Goal: Task Accomplishment & Management: Use online tool/utility

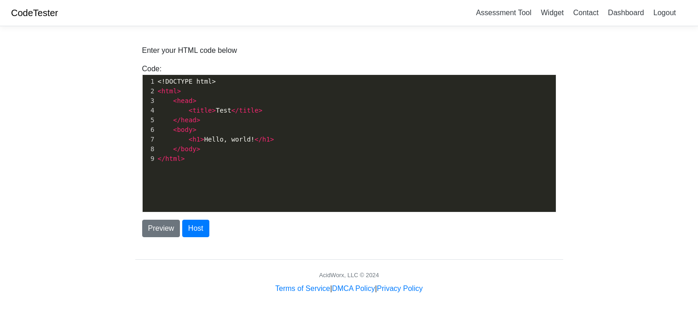
click at [352, 147] on pre "</ body >" at bounding box center [356, 149] width 400 height 10
type textarea "<!DOCTYPE html> <html> <head> <title>Test</title> </head> <body> <h1>Hello, wor…"
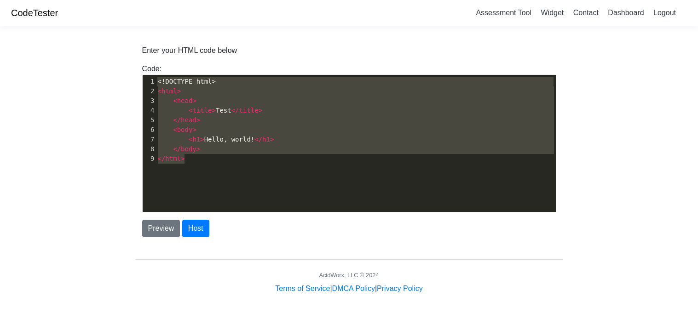
scroll to position [3904, 0]
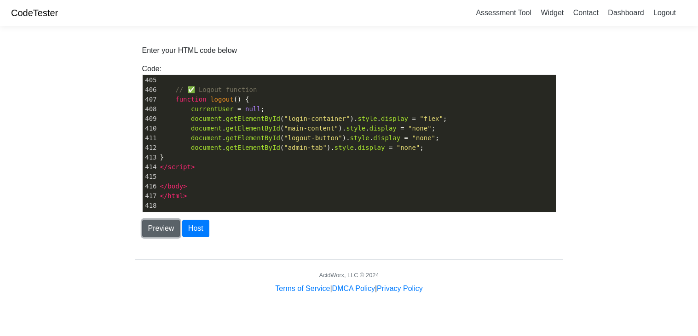
click at [169, 231] on button "Preview" at bounding box center [161, 228] width 38 height 17
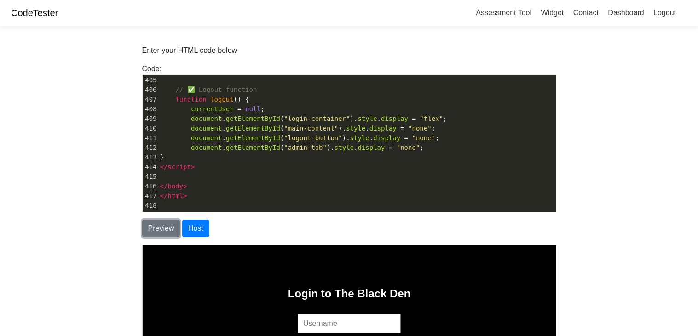
scroll to position [174, 0]
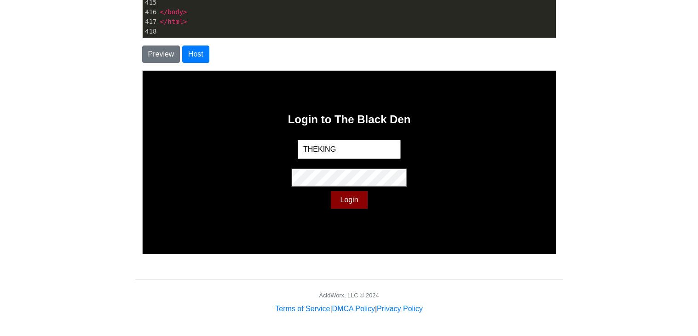
click at [362, 154] on input "THEKING" at bounding box center [348, 148] width 103 height 19
click at [441, 145] on div "Login to The Black Den THEAdmin Login" at bounding box center [348, 161] width 413 height 183
click at [354, 199] on button "Login" at bounding box center [348, 199] width 36 height 17
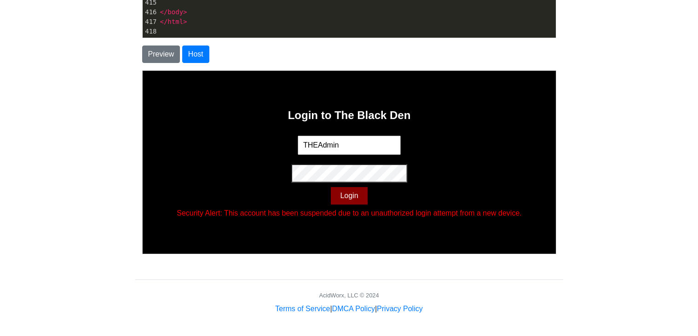
click at [358, 196] on button "Login" at bounding box center [348, 195] width 36 height 17
click at [359, 194] on button "Login" at bounding box center [348, 195] width 36 height 17
click at [398, 133] on div "Login to The Black Den THEAdmin Login Your account has been temporarily suspend…" at bounding box center [348, 161] width 413 height 183
click at [400, 141] on input "THEAdmin" at bounding box center [348, 144] width 103 height 19
click at [504, 109] on div "Login to The Black Den THEAdmin Login Your account has been temporarily suspend…" at bounding box center [348, 161] width 413 height 183
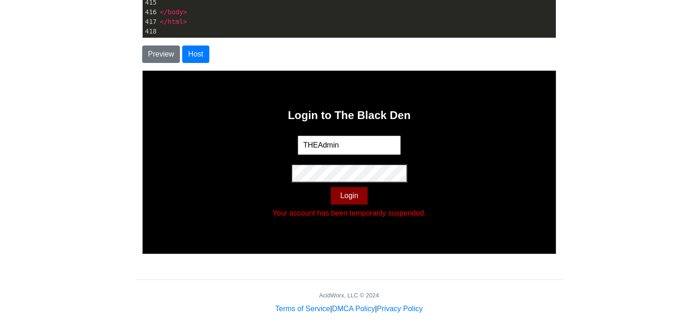
click at [374, 149] on input "THEAdmin" at bounding box center [348, 144] width 103 height 19
type input "T"
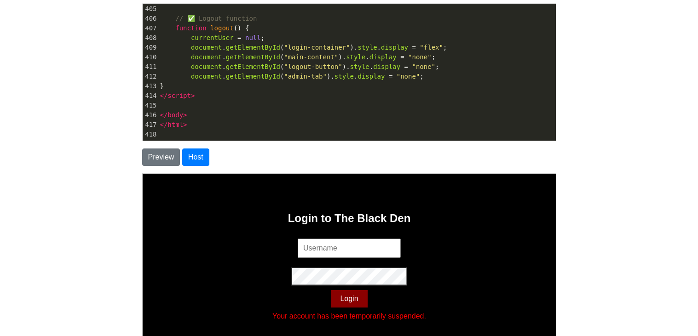
scroll to position [75, 0]
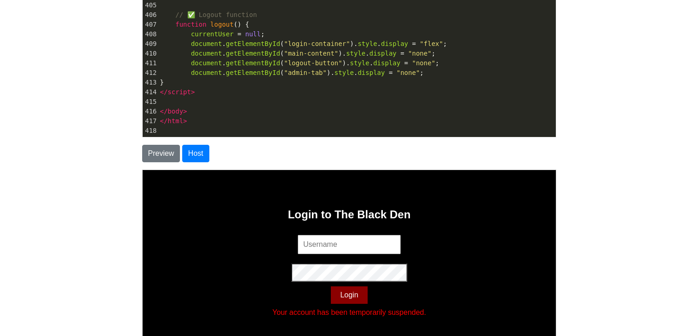
click at [427, 126] on pre "​" at bounding box center [356, 131] width 397 height 10
type textarea "<!DOCTYPE html> <html lang="en"> <head> <meta charset="UTF-8"> <title>The Black…"
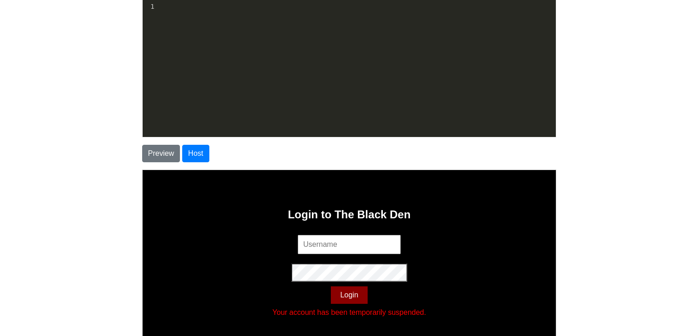
scroll to position [3933, 0]
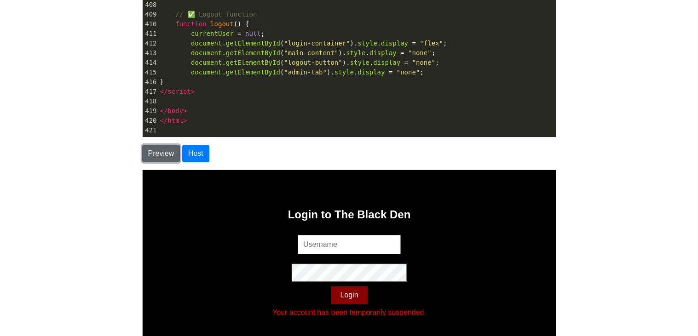
click at [167, 151] on button "Preview" at bounding box center [161, 153] width 38 height 17
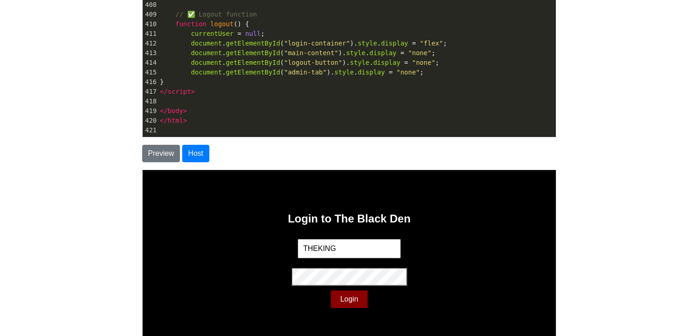
click at [361, 244] on input "THEKING" at bounding box center [348, 248] width 103 height 19
click at [352, 295] on button "Login" at bounding box center [348, 298] width 36 height 17
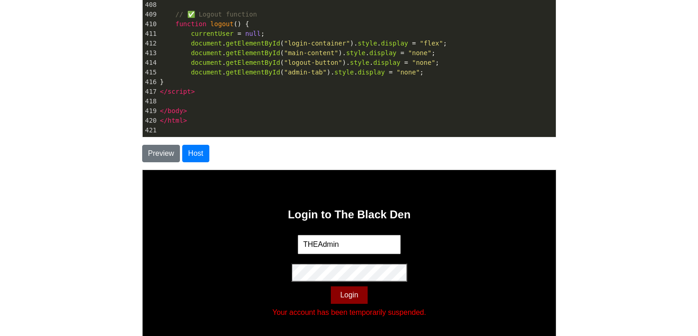
click at [357, 291] on button "Login" at bounding box center [348, 294] width 36 height 17
click at [356, 291] on button "Login" at bounding box center [348, 294] width 36 height 17
click at [374, 237] on input "THEAdmin" at bounding box center [348, 244] width 103 height 19
type input "T"
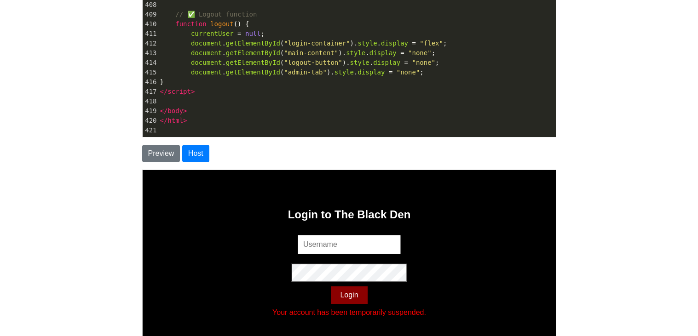
click at [374, 236] on input "text" at bounding box center [348, 244] width 103 height 19
click at [397, 218] on h2 "Login to The Black Den" at bounding box center [348, 214] width 123 height 13
click at [452, 220] on div "Login to The Black Den Login Your account has been temporarily suspended." at bounding box center [348, 261] width 413 height 183
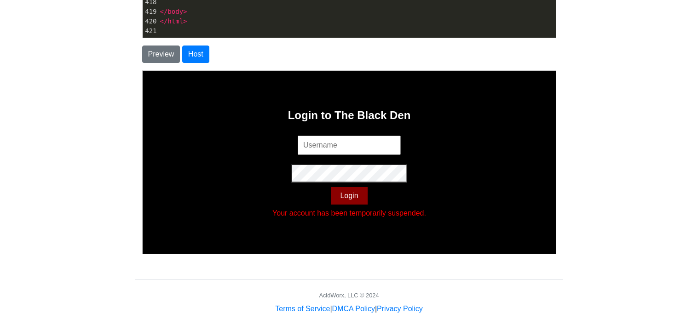
scroll to position [170, 0]
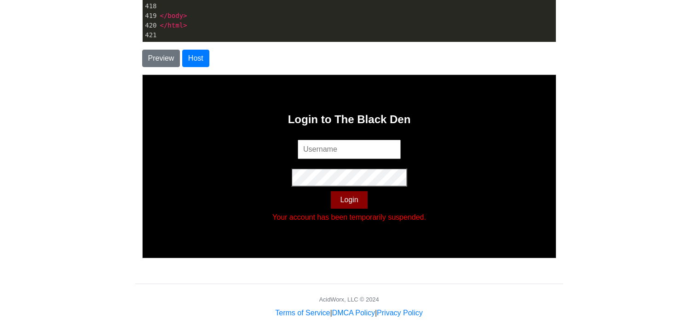
click at [443, 182] on div "Login to The Black Den Login Your account has been temporarily suspended." at bounding box center [348, 166] width 413 height 183
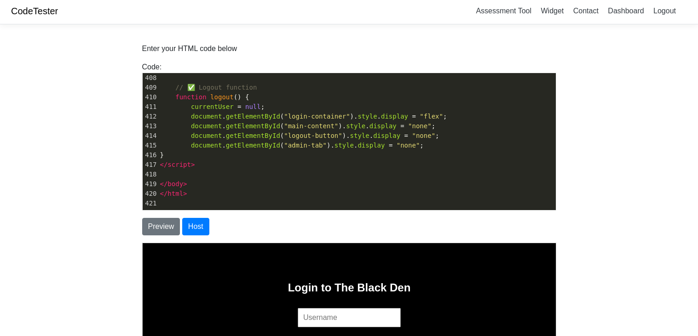
scroll to position [2, 0]
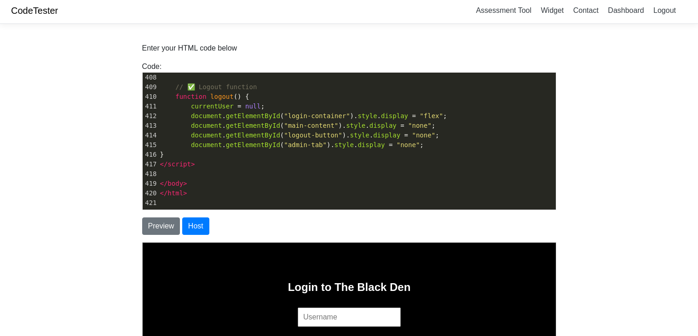
click at [443, 182] on pre "</ body >" at bounding box center [356, 184] width 397 height 10
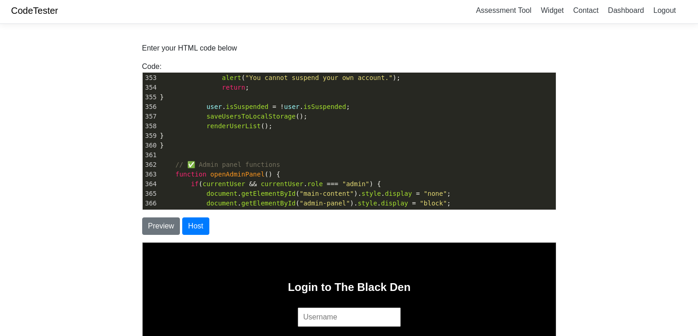
scroll to position [3392, 0]
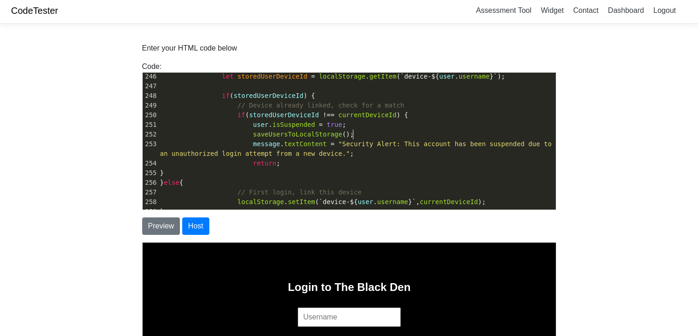
click at [510, 137] on pre "saveUsersToLocalStorage ();" at bounding box center [356, 135] width 397 height 10
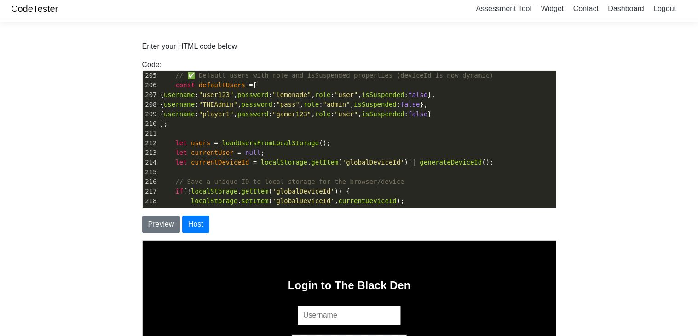
click at [350, 104] on span ""admin"" at bounding box center [336, 104] width 27 height 7
click at [237, 103] on span ""THEAdmin"" at bounding box center [218, 104] width 39 height 7
type textarea "Electro"
click at [296, 106] on span ""pass"" at bounding box center [283, 104] width 23 height 7
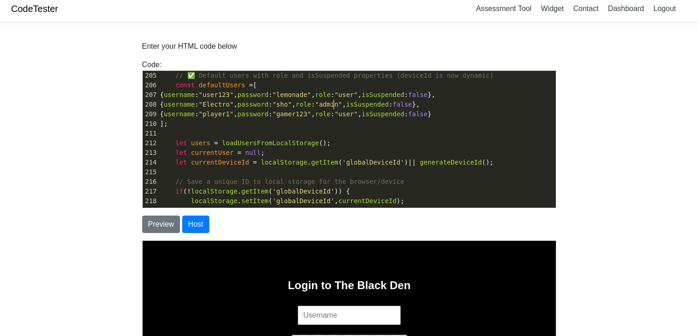
type textarea "shock"
click at [486, 166] on pre "let currentDeviceId = localStorage . getItem ( 'globalDeviceId' ) || generateDe…" at bounding box center [356, 163] width 397 height 10
click at [151, 224] on button "Preview" at bounding box center [161, 224] width 38 height 17
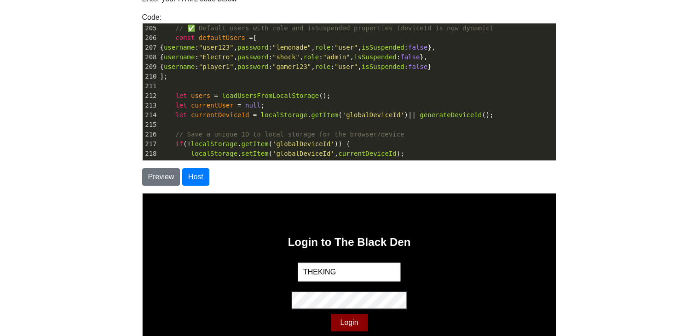
click at [368, 276] on input "THEKING" at bounding box center [348, 271] width 103 height 19
type input "T"
click at [440, 322] on div "Login to The Black Den Electro Login" at bounding box center [348, 284] width 413 height 183
click at [352, 324] on button "Login" at bounding box center [348, 322] width 36 height 17
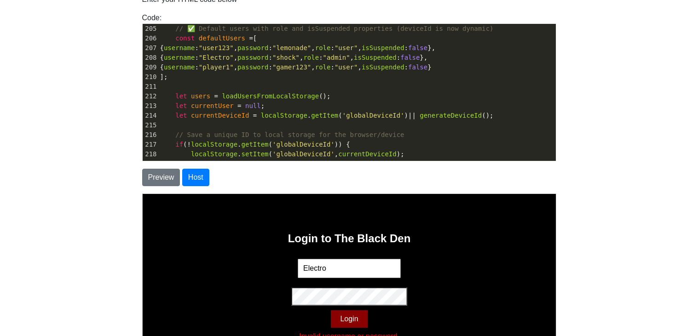
click at [471, 284] on div "Login to The Black Den Electro Login Invalid username or password." at bounding box center [348, 285] width 413 height 183
click at [354, 322] on button "Login" at bounding box center [348, 318] width 36 height 17
click at [391, 262] on input "Electro" at bounding box center [348, 268] width 103 height 19
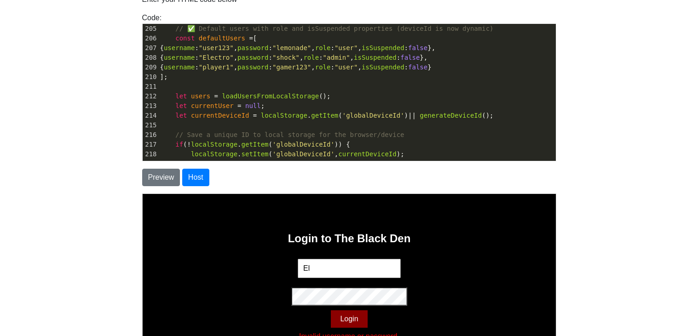
type input "E"
type input "THEAdmin"
click at [355, 317] on button "Login" at bounding box center [348, 318] width 36 height 17
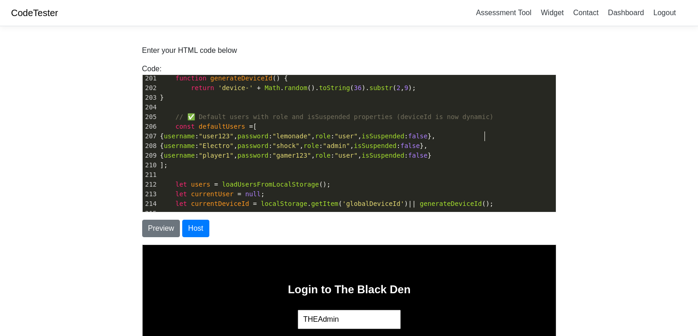
click at [427, 134] on span "false" at bounding box center [417, 135] width 19 height 7
type textarea "<!DOCTYPE html> <html lang="en"> <head> <meta charset="UTF-8"> <title>The Black…"
